Goal: Information Seeking & Learning: Learn about a topic

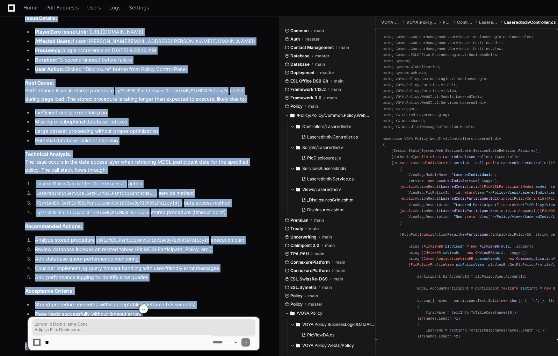
scroll to position [912, 0]
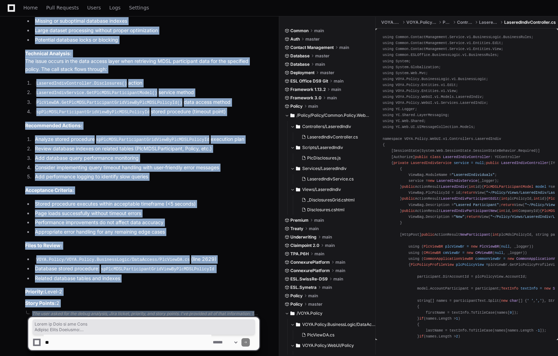
drag, startPoint x: 24, startPoint y: 96, endPoint x: 70, endPoint y: 291, distance: 199.9
copy article "Where to Look in the Code Primary Issue Location: The issue is in the stored pr…"
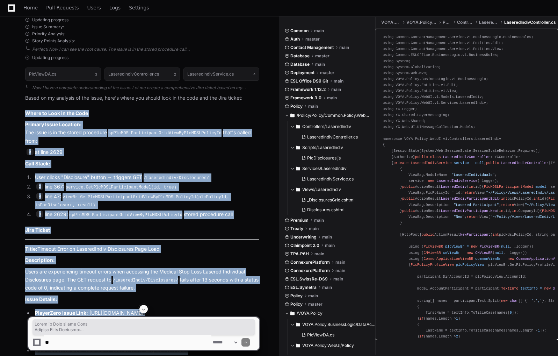
scroll to position [531, 0]
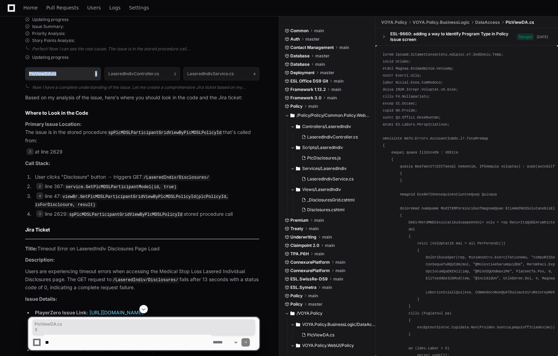
drag, startPoint x: 102, startPoint y: 78, endPoint x: 26, endPoint y: 75, distance: 76.2
click at [26, 75] on div "PlcViewDA.cs 3 LaseredIndivController.cs 2 LaseredIndivService.cs 4" at bounding box center [142, 74] width 234 height 22
copy button "PlcViewDA.cs 3"
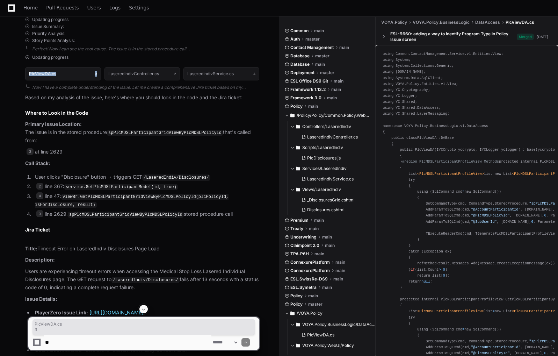
click at [86, 58] on div "Updating progress" at bounding box center [142, 57] width 234 height 6
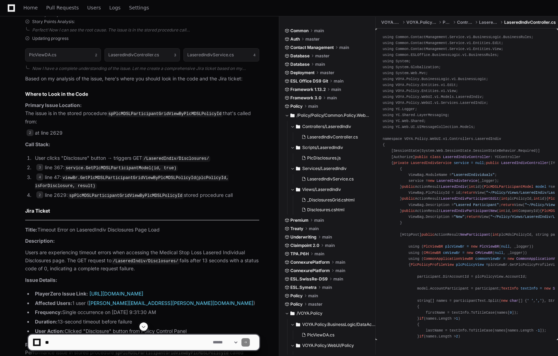
scroll to position [551, 0]
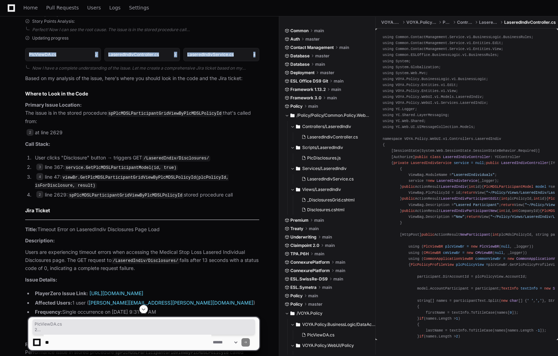
drag, startPoint x: 268, startPoint y: 60, endPoint x: 25, endPoint y: 58, distance: 242.8
click at [25, 58] on div "[PERSON_NAME].[PERSON_NAME] 2 hours ago 0 - GET /LaseredIndiv/Disclosures/ Last…" at bounding box center [139, 107] width 262 height 1167
copy div "PlcViewDA.cs 2 LaseredIndivController.cs 3 LaseredIndivService.cs 4"
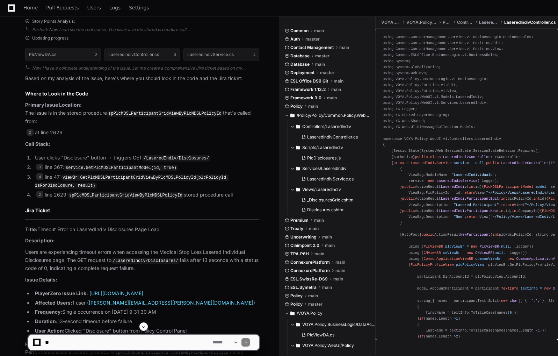
click at [132, 92] on h2 "Where to Look in the Code" at bounding box center [142, 93] width 234 height 7
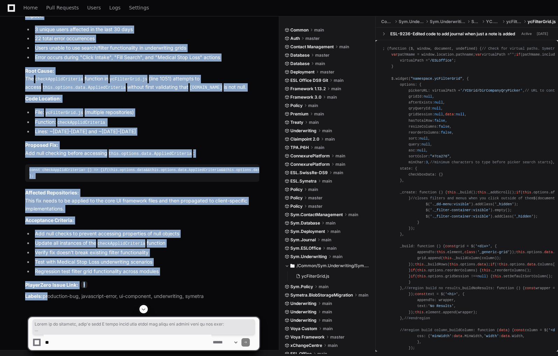
scroll to position [912, 0]
drag, startPoint x: 25, startPoint y: 116, endPoint x: 217, endPoint y: 300, distance: 265.6
copy article "Based on my analysis, here's what I found about this issue and where you should…"
click at [150, 141] on p "Proposed Fix: Add null checking before accessing this.options.data.AppliedCrite…" at bounding box center [142, 149] width 234 height 16
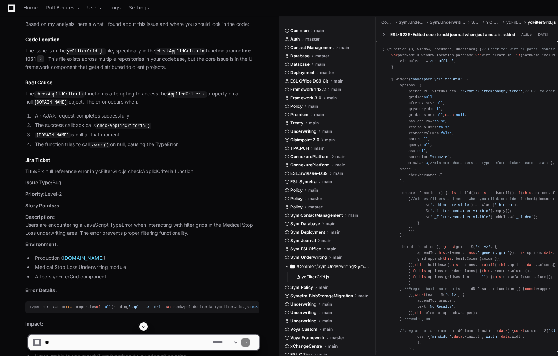
scroll to position [519, 0]
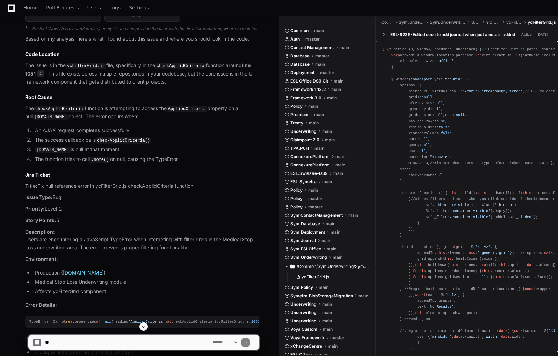
click at [25, 56] on div "ycFilterGrid.js 2 TypeError: Cannot read properties of null (reading 'AppliedCr…" at bounding box center [135, 311] width 248 height 622
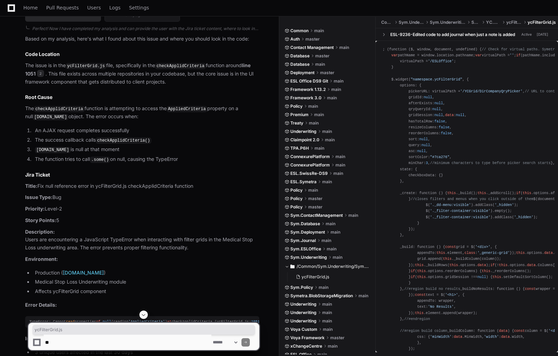
drag, startPoint x: 21, startPoint y: 49, endPoint x: 61, endPoint y: 59, distance: 41.2
click at [61, 59] on div "ycFilterGrid.js 2 TypeError: Cannot read properties of null (reading 'AppliedCr…" at bounding box center [135, 311] width 248 height 622
copy h1 "ycFilterGrid.js"
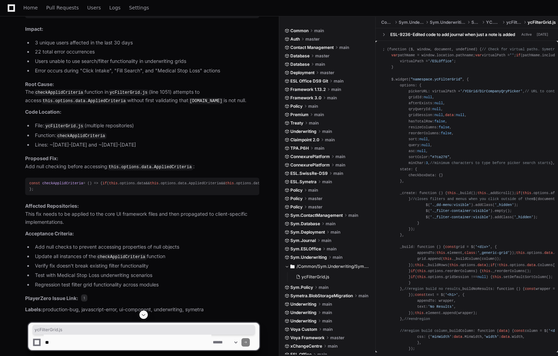
scroll to position [912, 0]
